Goal: Find specific page/section: Find specific page/section

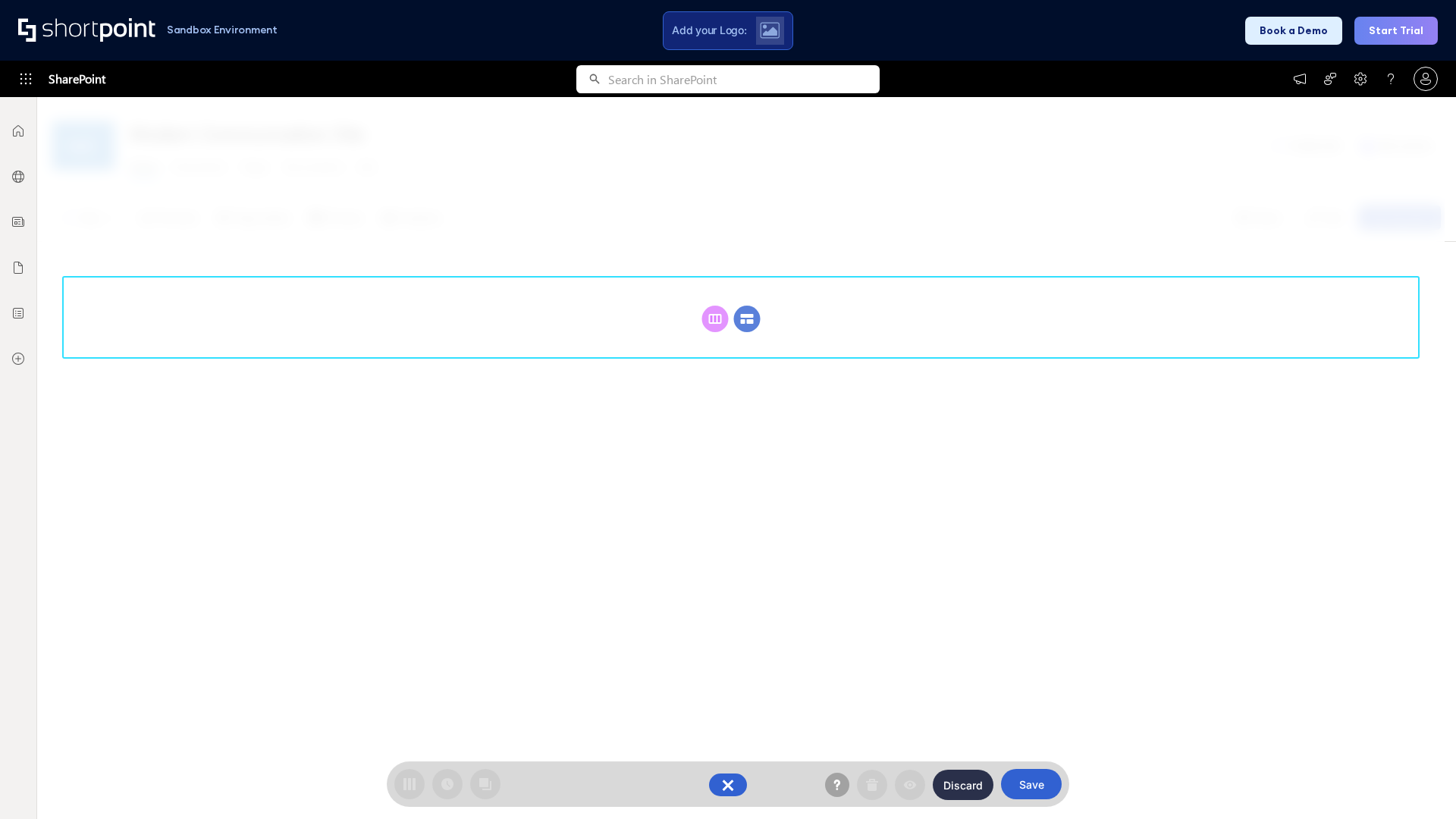
scroll to position [208, 0]
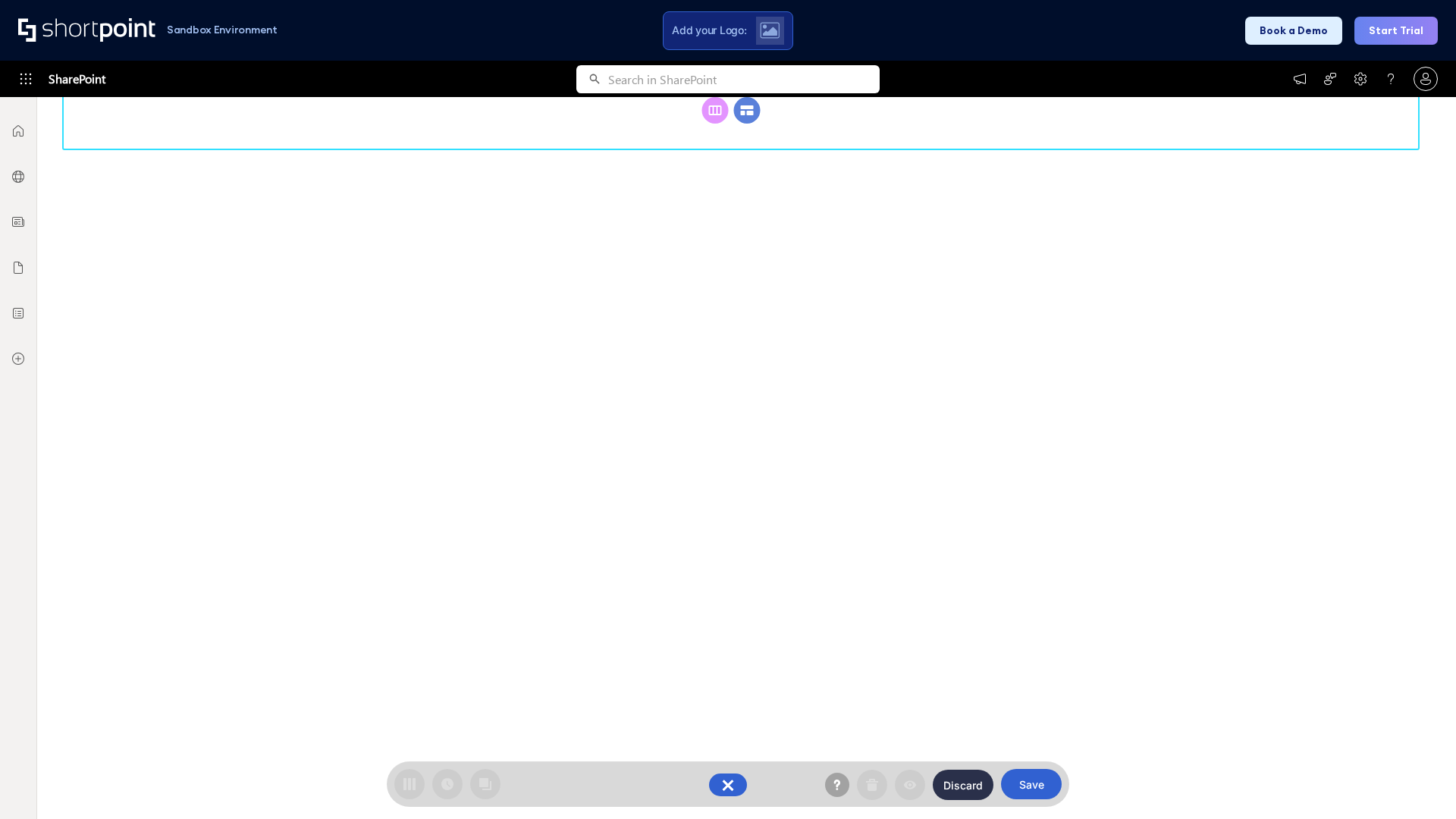
click at [747, 124] on circle at bounding box center [747, 110] width 27 height 27
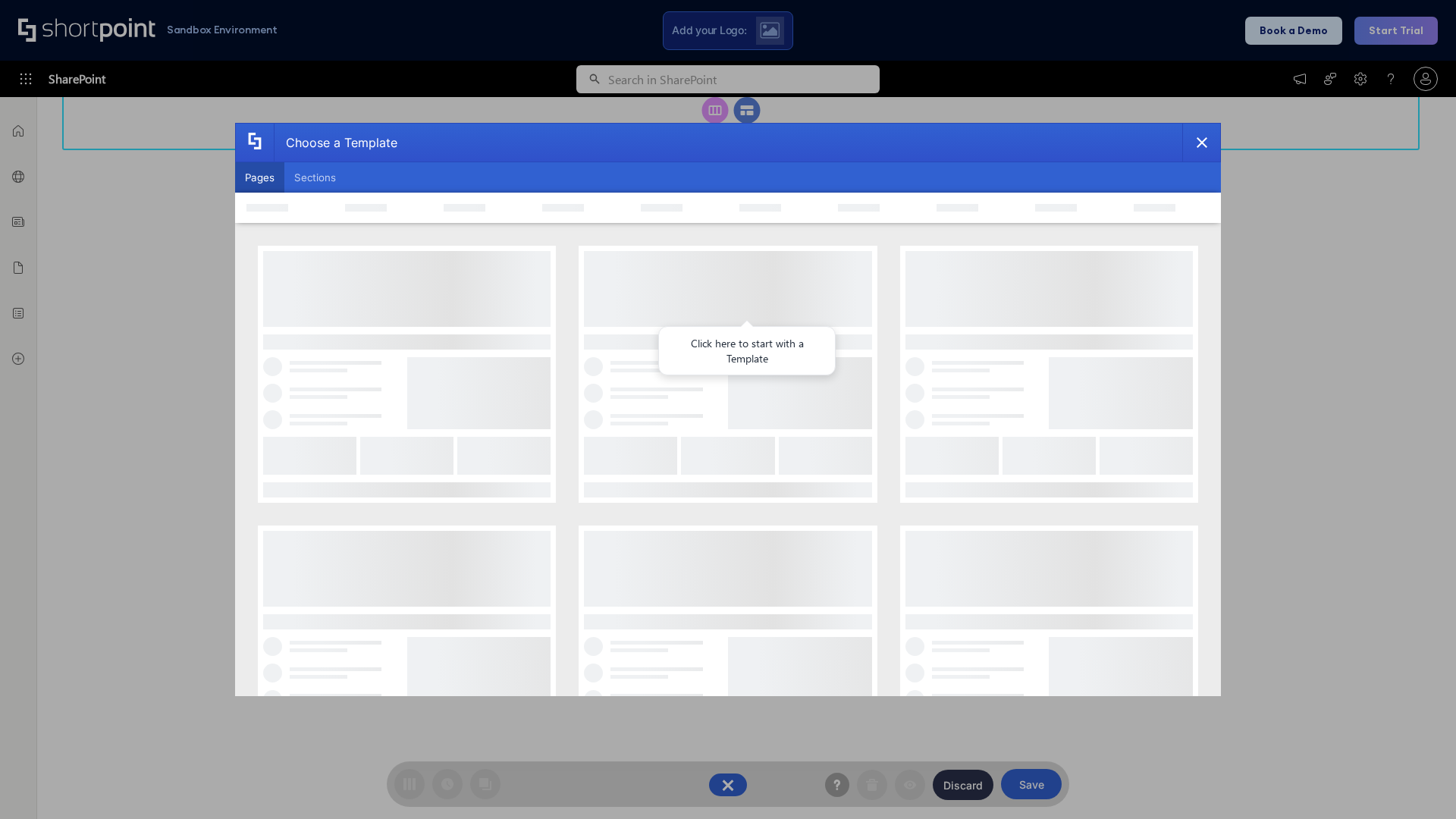
scroll to position [0, 0]
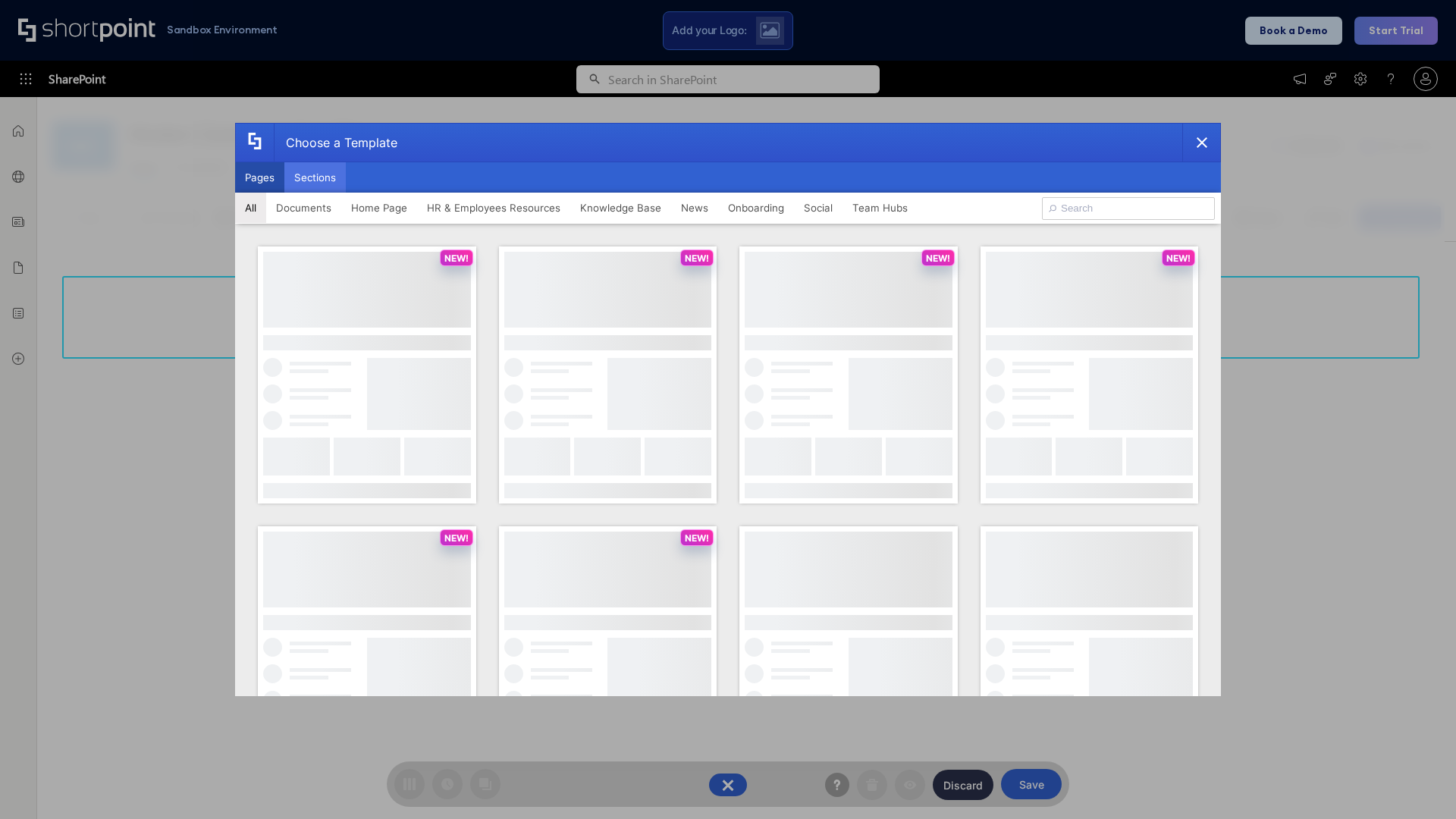
click at [314, 177] on button "Sections" at bounding box center [315, 177] width 61 height 31
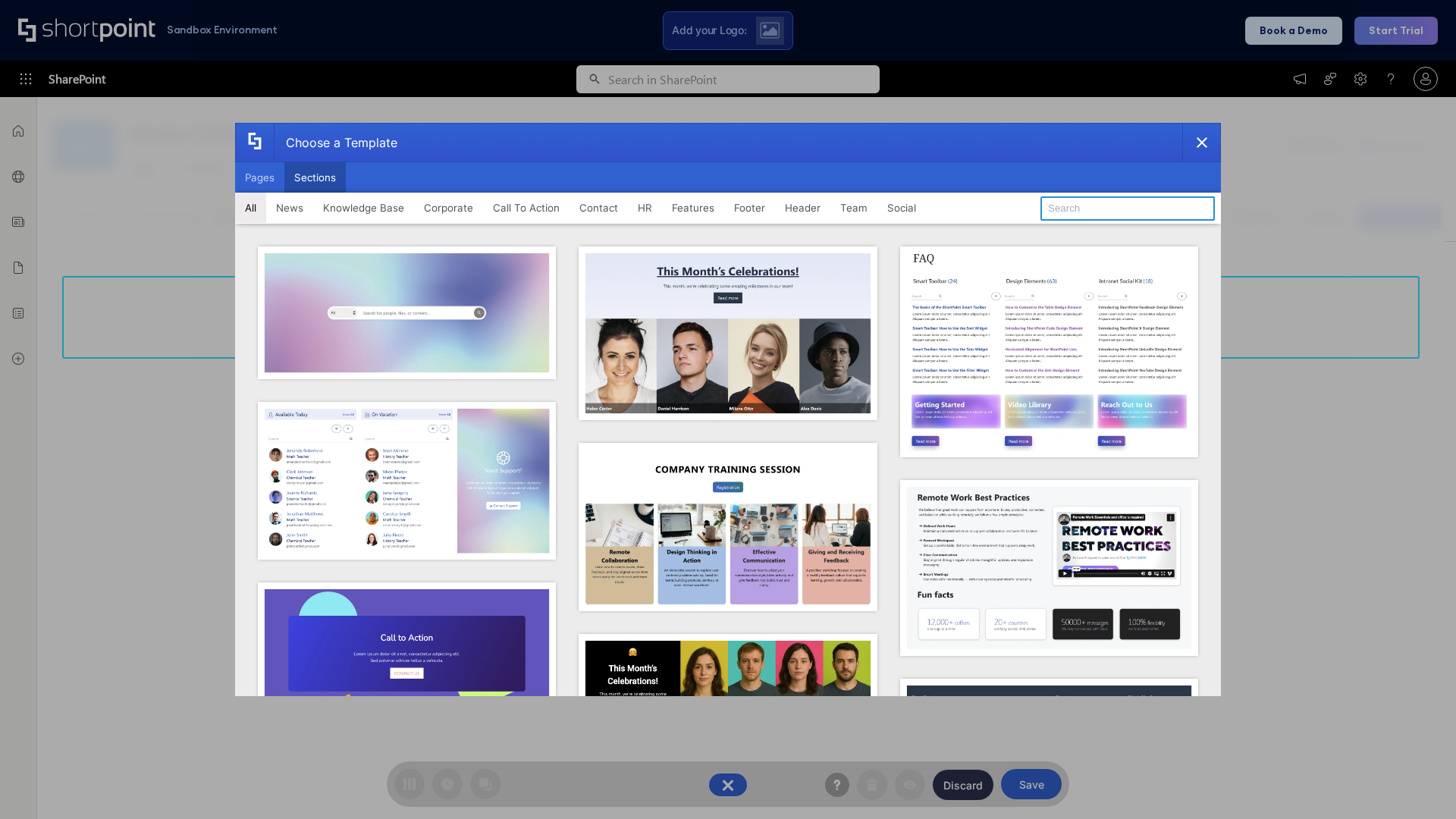
type input "Team Dashboard 2"
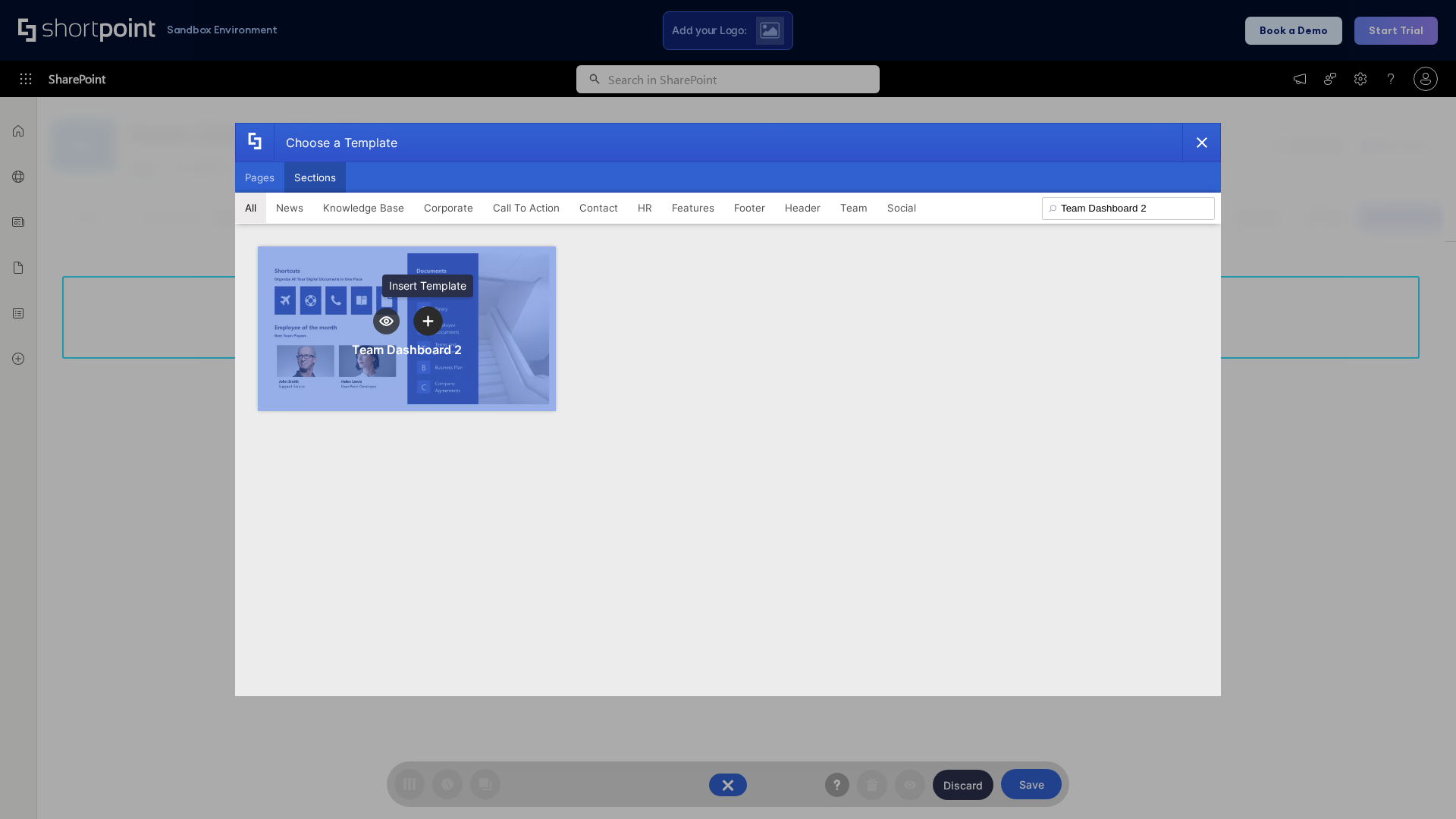
click at [427, 320] on icon "template selector" at bounding box center [427, 320] width 11 height 11
